Goal: Task Accomplishment & Management: Manage account settings

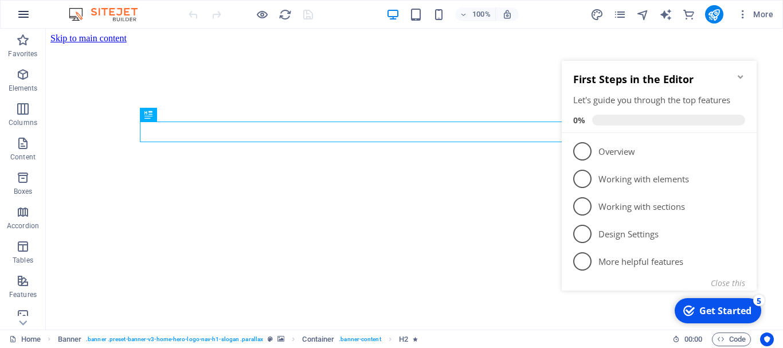
click at [26, 15] on icon "button" at bounding box center [24, 14] width 14 height 14
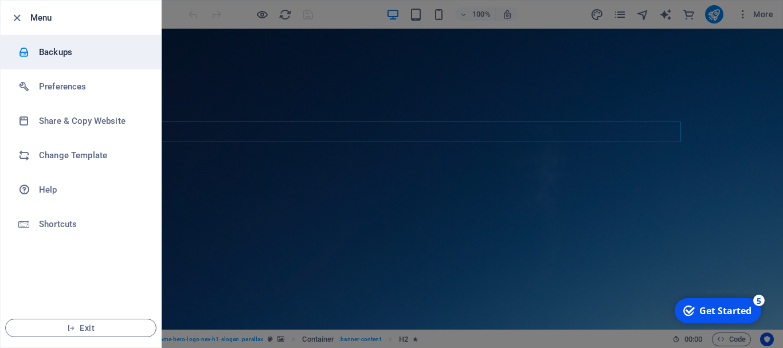
click at [99, 55] on h6 "Backups" at bounding box center [92, 52] width 106 height 14
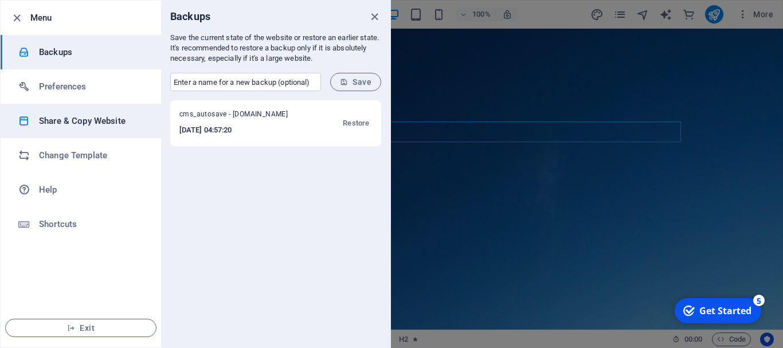
click at [100, 124] on h6 "Share & Copy Website" at bounding box center [92, 121] width 106 height 14
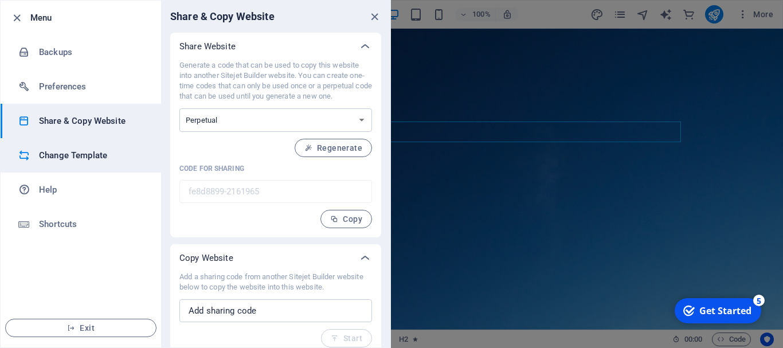
click at [103, 147] on li "Change Template" at bounding box center [81, 155] width 160 height 34
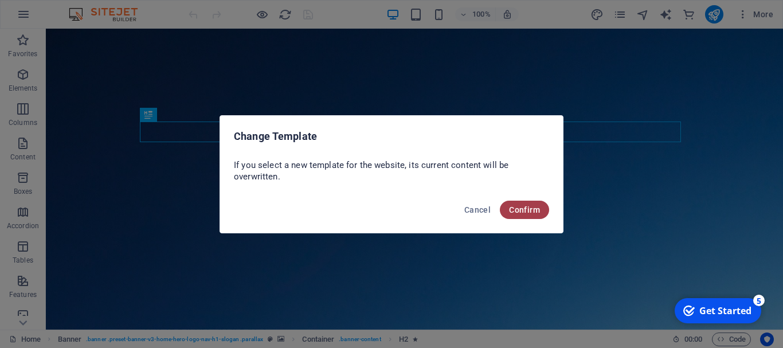
click at [525, 209] on span "Confirm" at bounding box center [524, 209] width 31 height 9
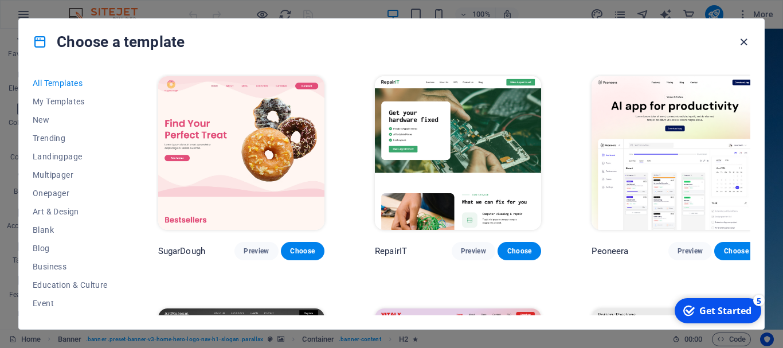
drag, startPoint x: 743, startPoint y: 44, endPoint x: 696, endPoint y: 15, distance: 55.0
click at [743, 44] on icon "button" at bounding box center [743, 42] width 13 height 13
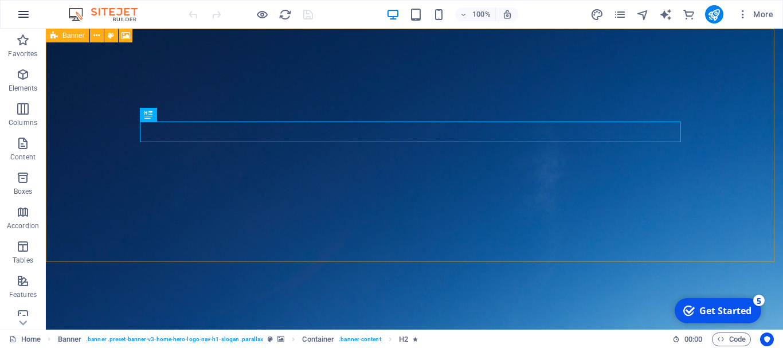
click at [30, 11] on button "button" at bounding box center [24, 15] width 28 height 28
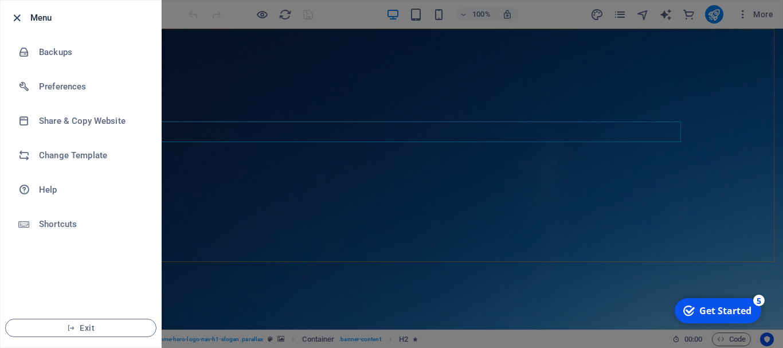
click at [11, 15] on icon "button" at bounding box center [16, 17] width 13 height 13
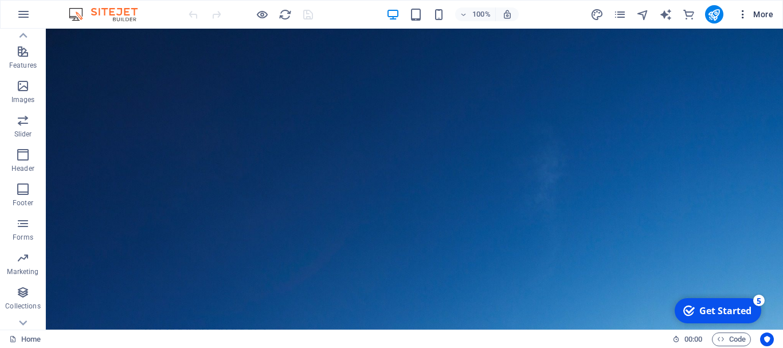
click at [744, 10] on icon "button" at bounding box center [742, 14] width 11 height 11
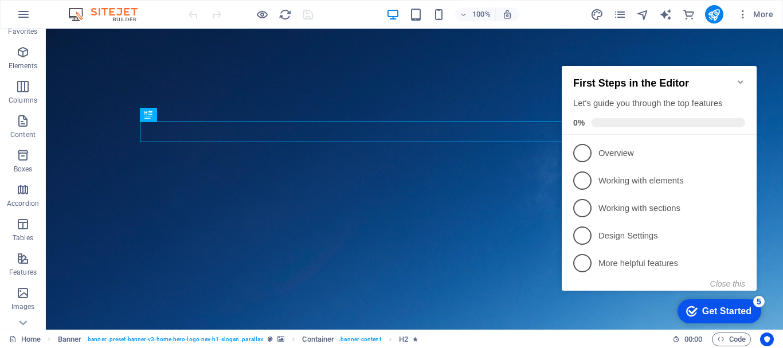
scroll to position [57, 0]
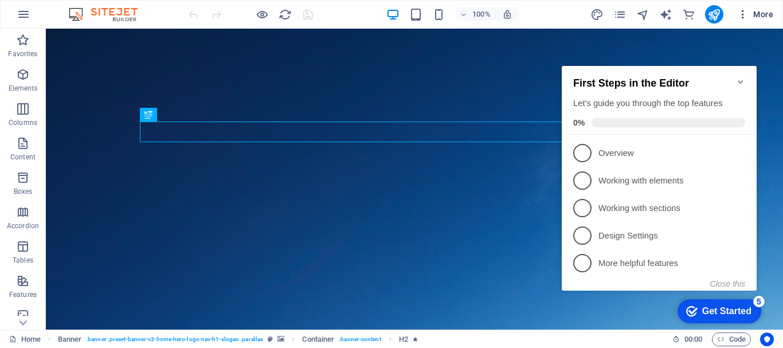
click at [741, 11] on icon "button" at bounding box center [742, 14] width 11 height 11
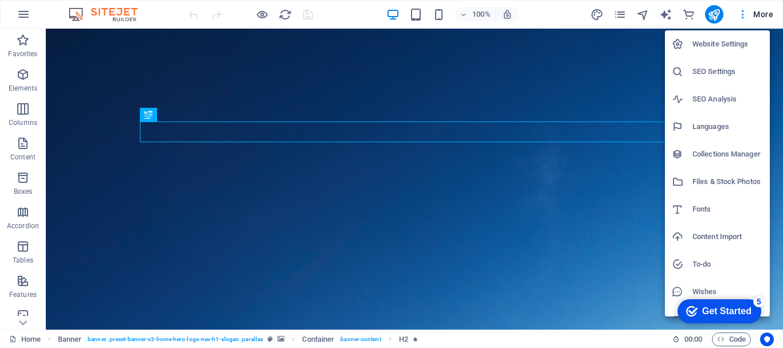
click at [25, 9] on div at bounding box center [391, 174] width 783 height 348
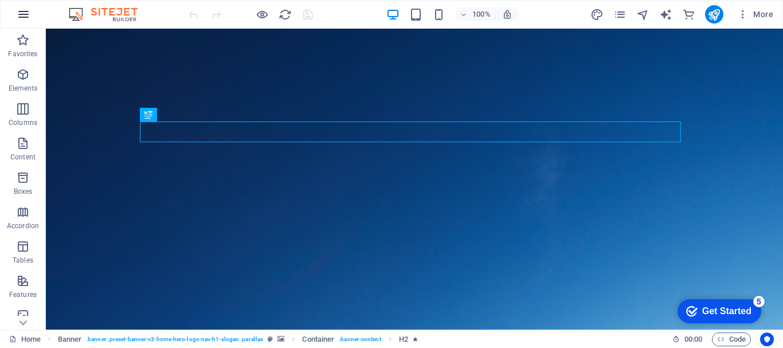
click at [24, 15] on icon "button" at bounding box center [24, 14] width 14 height 14
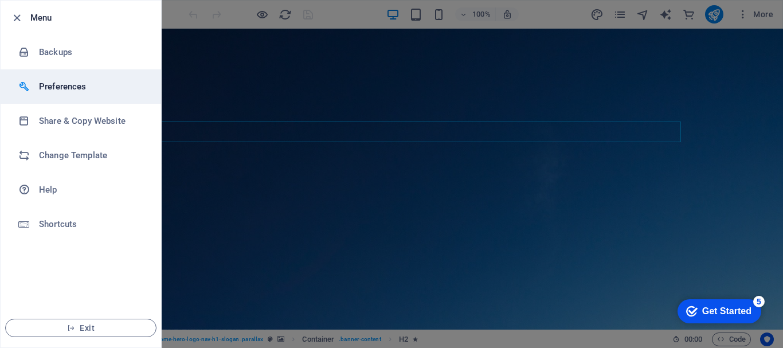
click at [40, 84] on h6 "Preferences" at bounding box center [92, 87] width 106 height 14
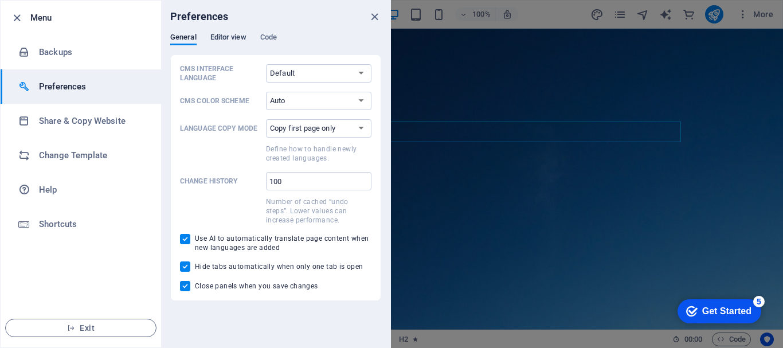
click at [229, 38] on span "Editor view" at bounding box center [228, 38] width 36 height 16
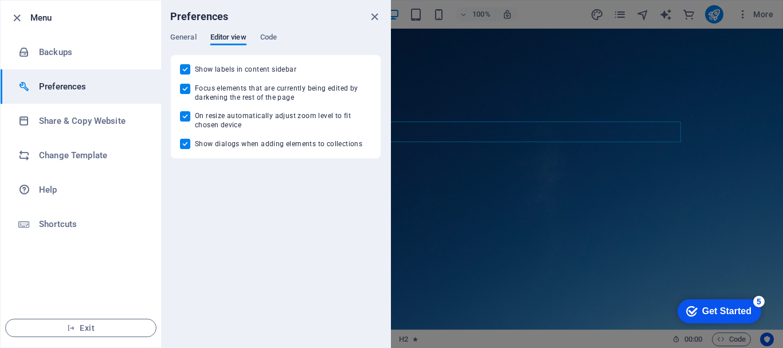
click at [262, 26] on div "Preferences" at bounding box center [275, 17] width 229 height 32
click at [267, 39] on span "Code" at bounding box center [268, 38] width 17 height 16
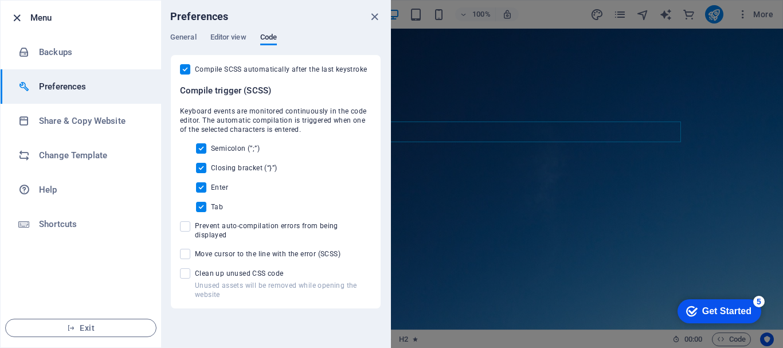
click at [16, 19] on icon "button" at bounding box center [16, 17] width 13 height 13
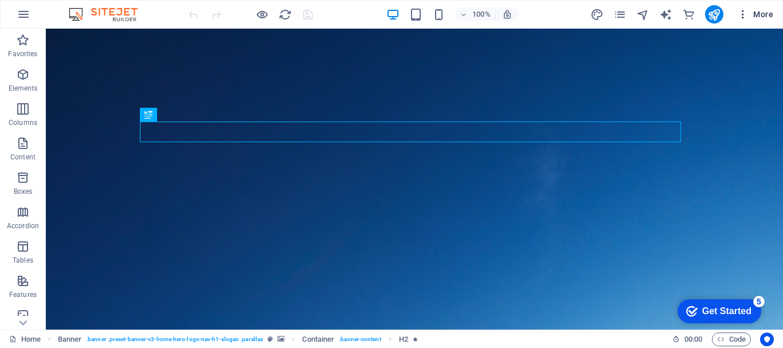
click at [736, 15] on button "More" at bounding box center [754, 14] width 45 height 18
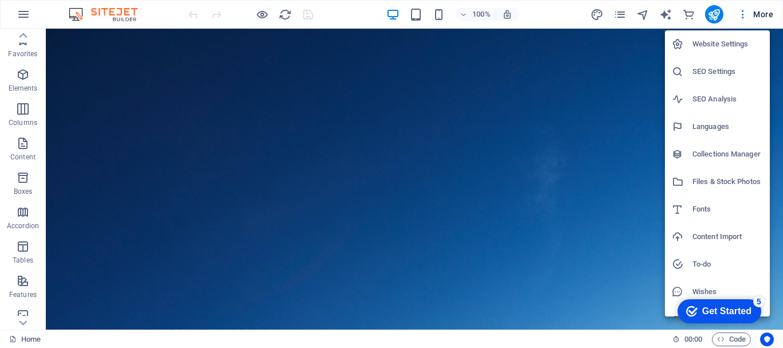
scroll to position [229, 0]
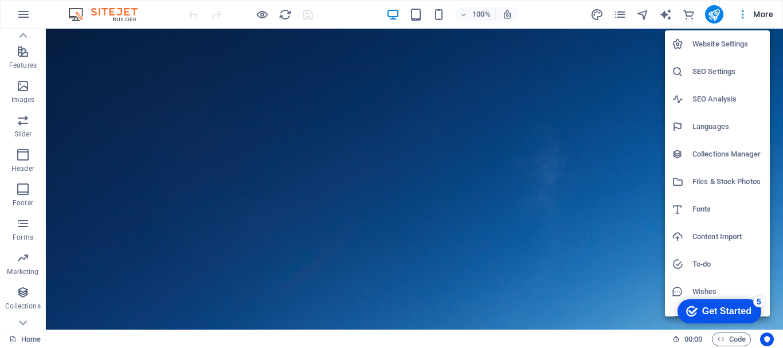
click at [24, 14] on div at bounding box center [391, 174] width 783 height 348
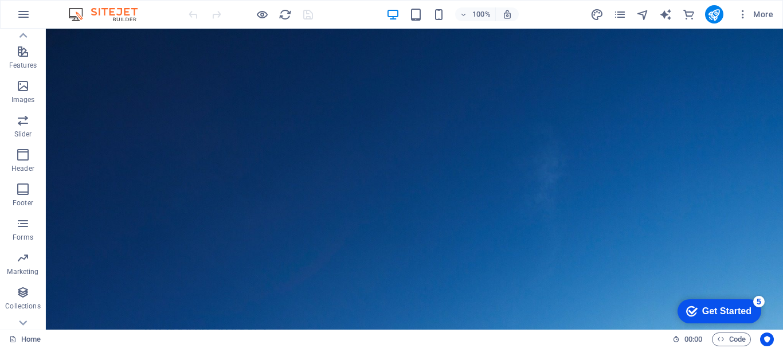
click at [24, 14] on icon "button" at bounding box center [24, 14] width 14 height 14
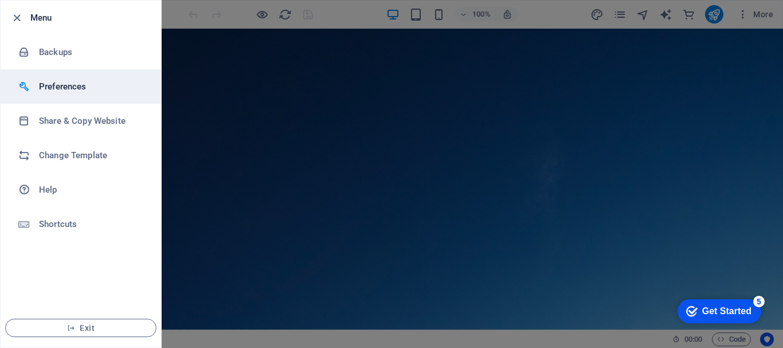
click at [93, 92] on h6 "Preferences" at bounding box center [92, 87] width 106 height 14
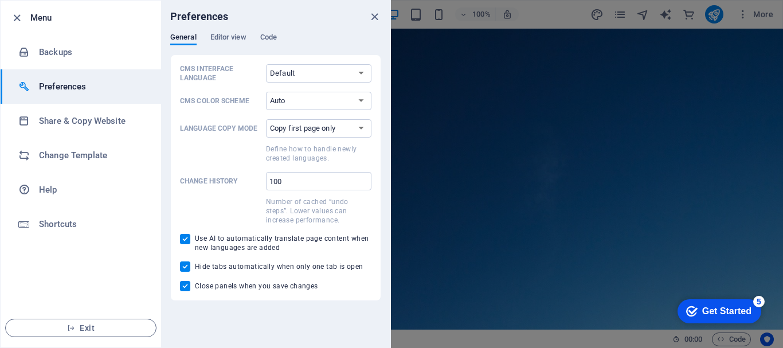
click at [250, 36] on div "General Editor view Code" at bounding box center [275, 44] width 211 height 22
click at [236, 35] on span "Editor view" at bounding box center [228, 38] width 36 height 16
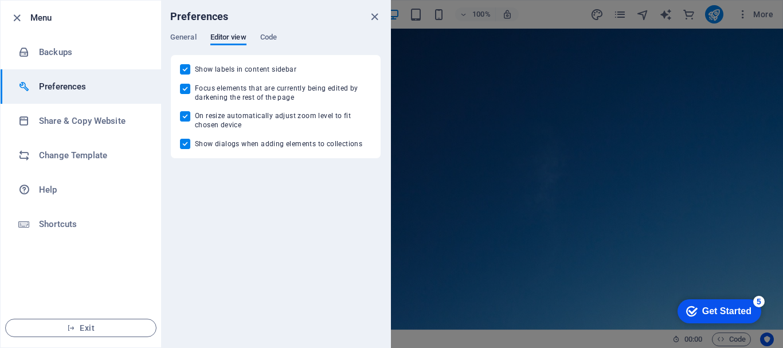
click at [374, 22] on icon "close" at bounding box center [374, 16] width 13 height 13
